Goal: Task Accomplishment & Management: Use online tool/utility

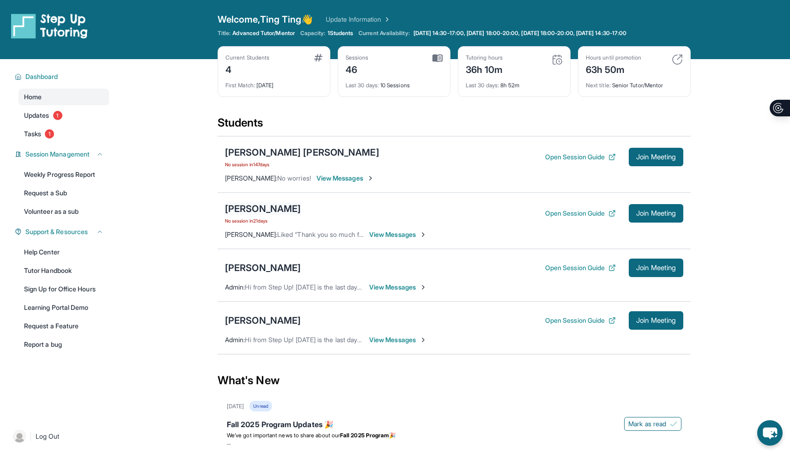
click at [256, 211] on div "[PERSON_NAME]" at bounding box center [263, 208] width 76 height 13
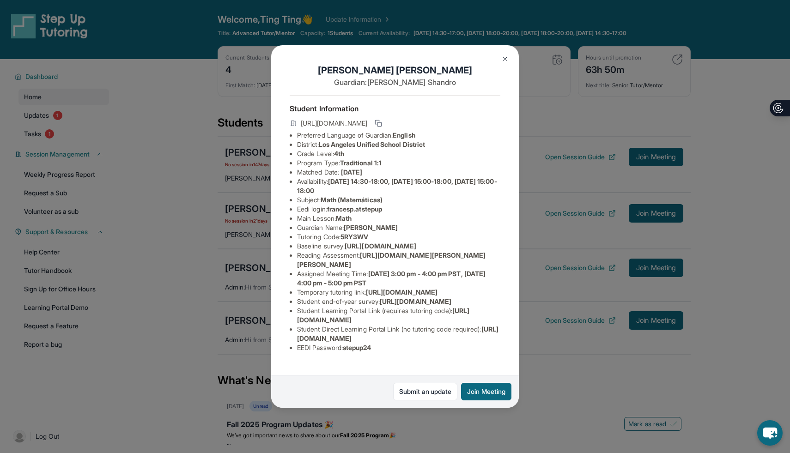
click at [504, 56] on img at bounding box center [504, 58] width 7 height 7
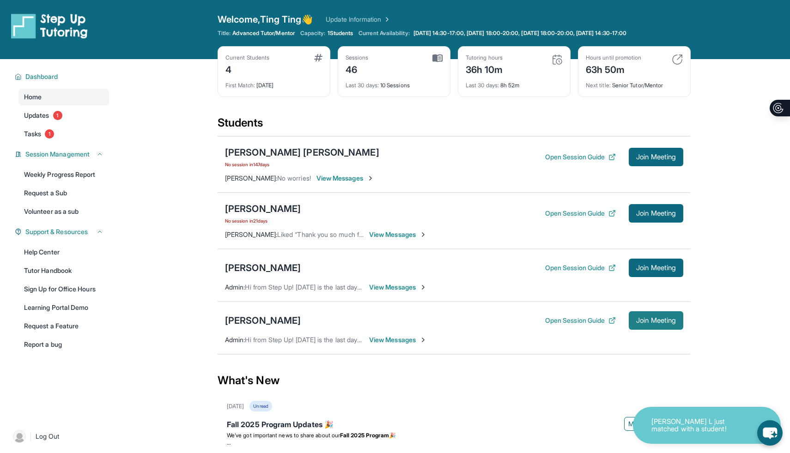
click at [651, 329] on button "Join Meeting" at bounding box center [656, 320] width 55 height 18
